Goal: Transaction & Acquisition: Obtain resource

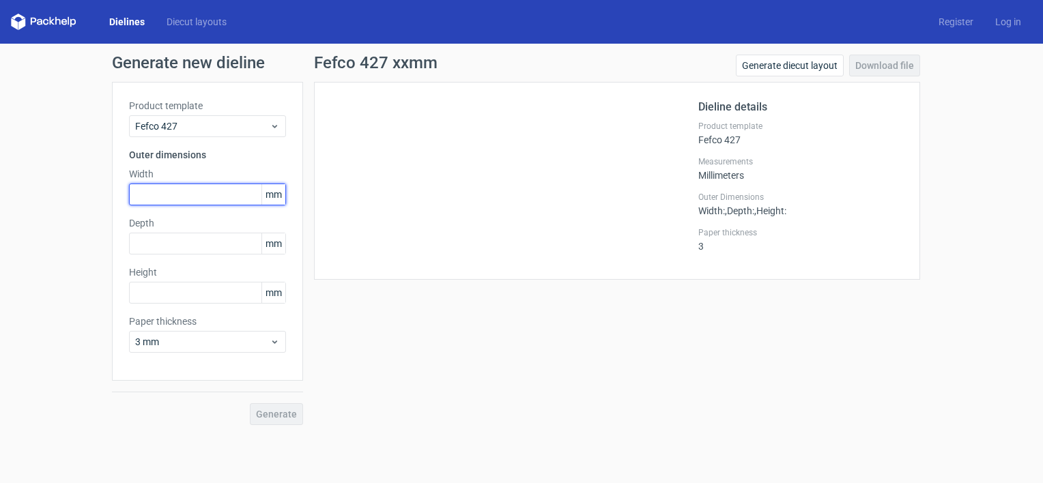
click at [203, 191] on input "text" at bounding box center [207, 195] width 157 height 22
type input "300"
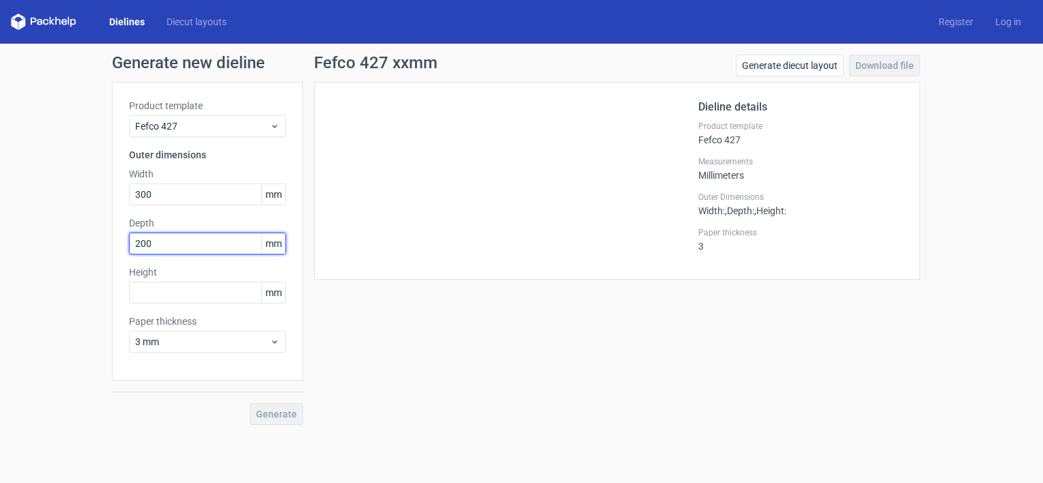
type input "200"
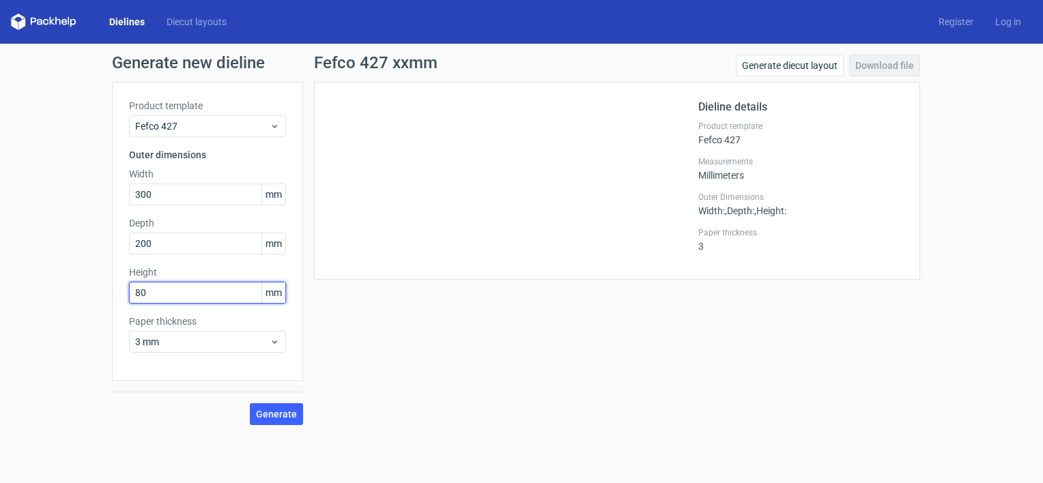
type input "80"
click at [285, 349] on div "Product template Fefco 427 Outer dimensions Width 300 mm Depth 200 mm Height 80…" at bounding box center [207, 231] width 191 height 299
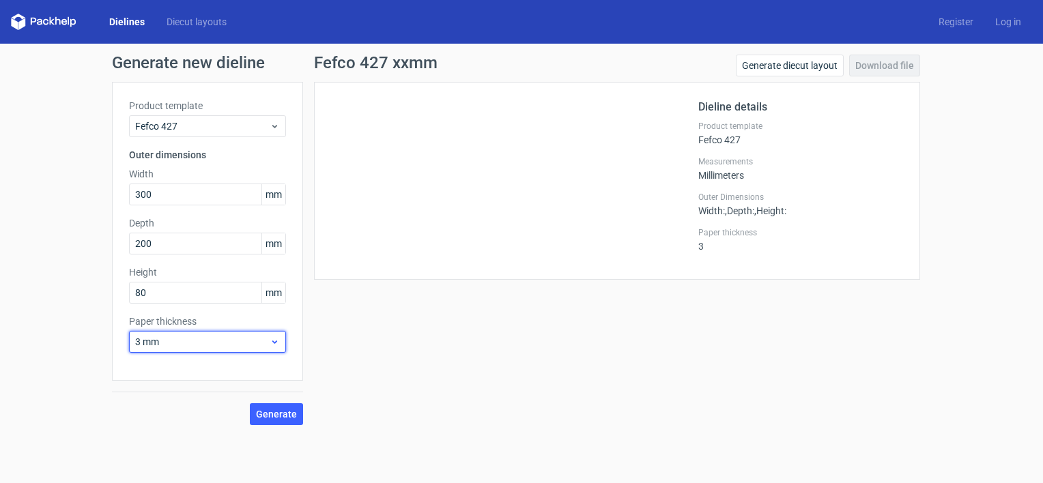
click at [264, 341] on span "3 mm" at bounding box center [202, 342] width 134 height 14
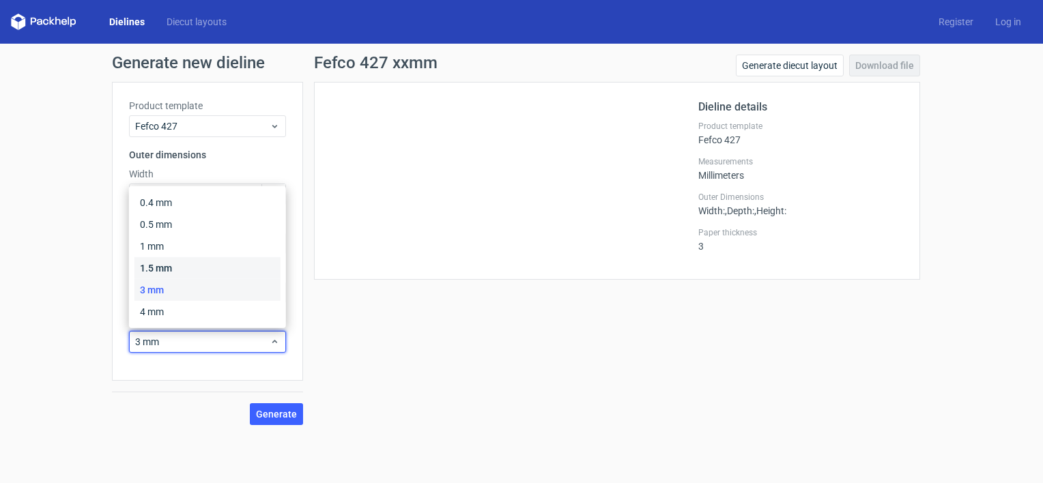
click at [191, 272] on div "1.5 mm" at bounding box center [207, 268] width 146 height 22
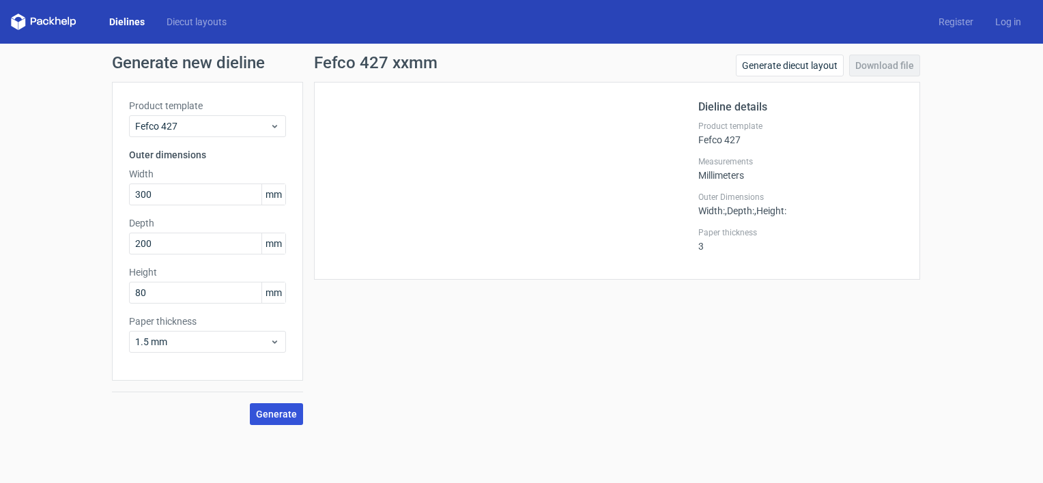
click at [291, 415] on span "Generate" at bounding box center [276, 415] width 41 height 10
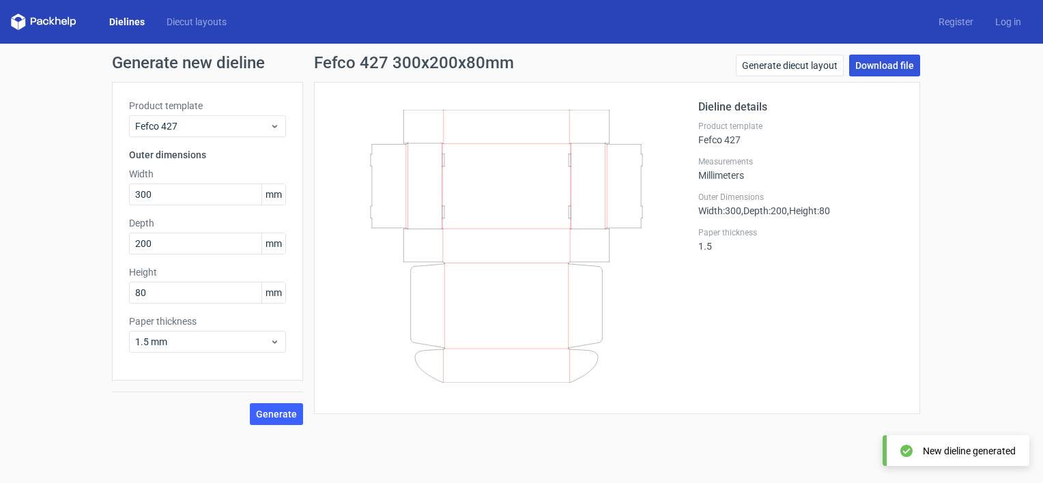
click at [889, 63] on link "Download file" at bounding box center [884, 66] width 71 height 22
click at [799, 71] on link "Generate diecut layout" at bounding box center [790, 66] width 108 height 22
drag, startPoint x: 479, startPoint y: 466, endPoint x: 481, endPoint y: 456, distance: 9.8
click at [479, 466] on form "Generate new dieline Product template Fefco 427 Outer dimensions Width 300 mm D…" at bounding box center [521, 264] width 1043 height 440
click at [876, 66] on link "Download file" at bounding box center [884, 66] width 71 height 22
